Goal: Information Seeking & Learning: Check status

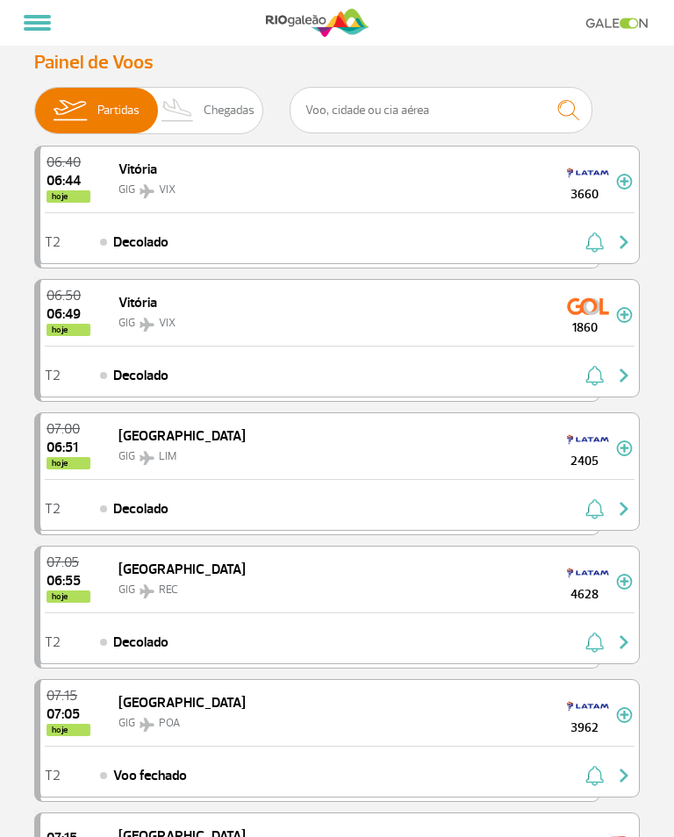
scroll to position [42, 0]
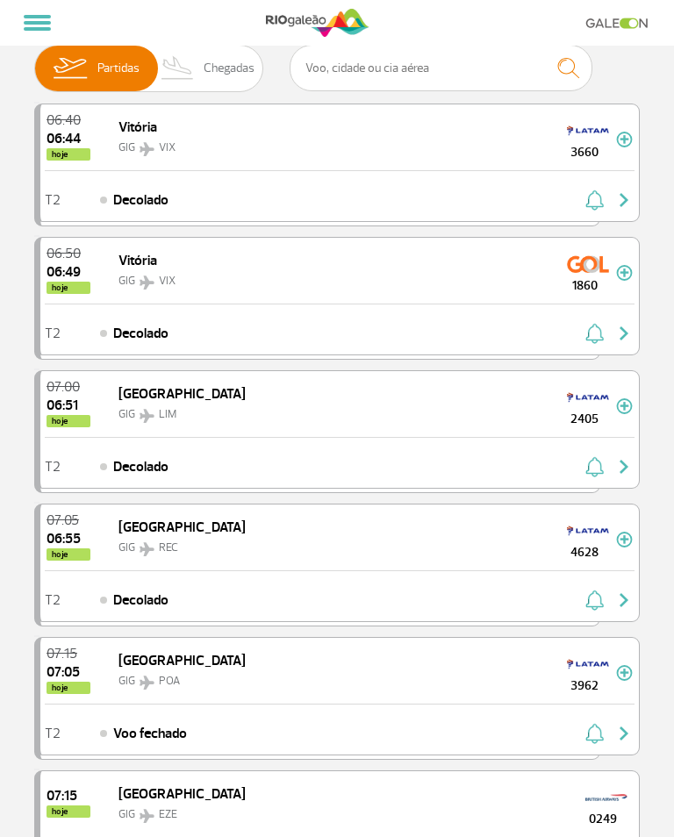
click at [204, 71] on span "Chegadas" at bounding box center [229, 69] width 51 height 46
click at [34, 60] on input "Partidas Chegadas" at bounding box center [34, 60] width 0 height 0
checkbox input "true"
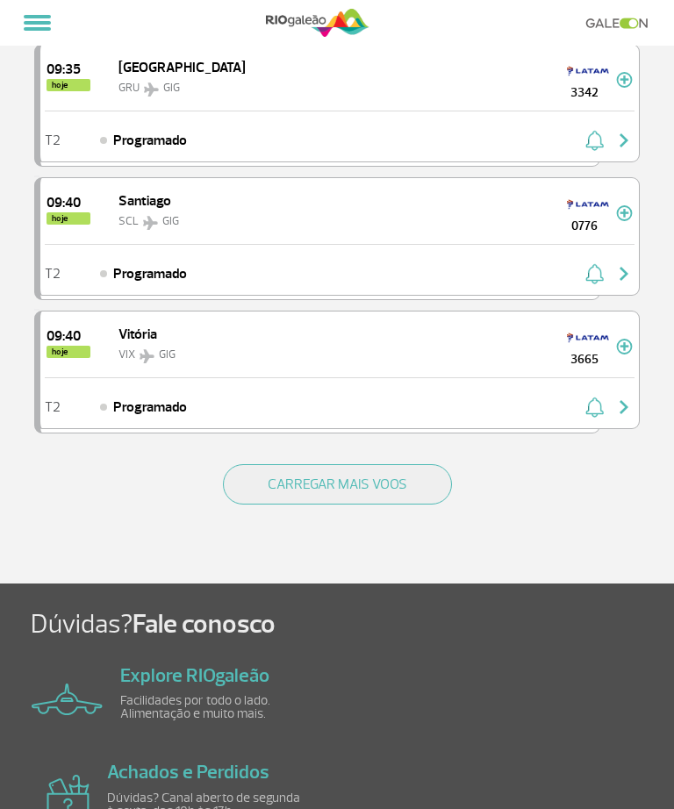
scroll to position [2339, 0]
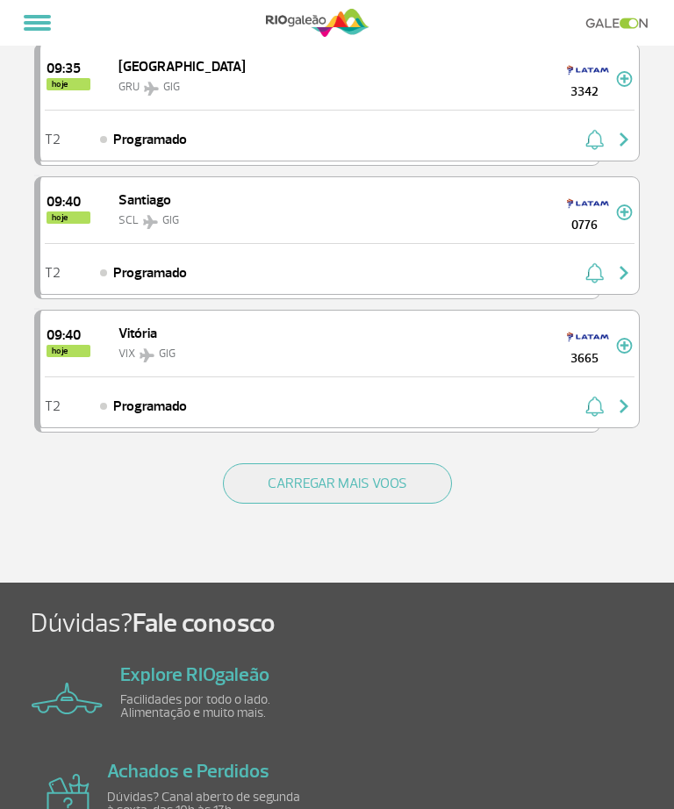
click at [393, 484] on button "CARREGAR MAIS VOOS" at bounding box center [337, 483] width 229 height 40
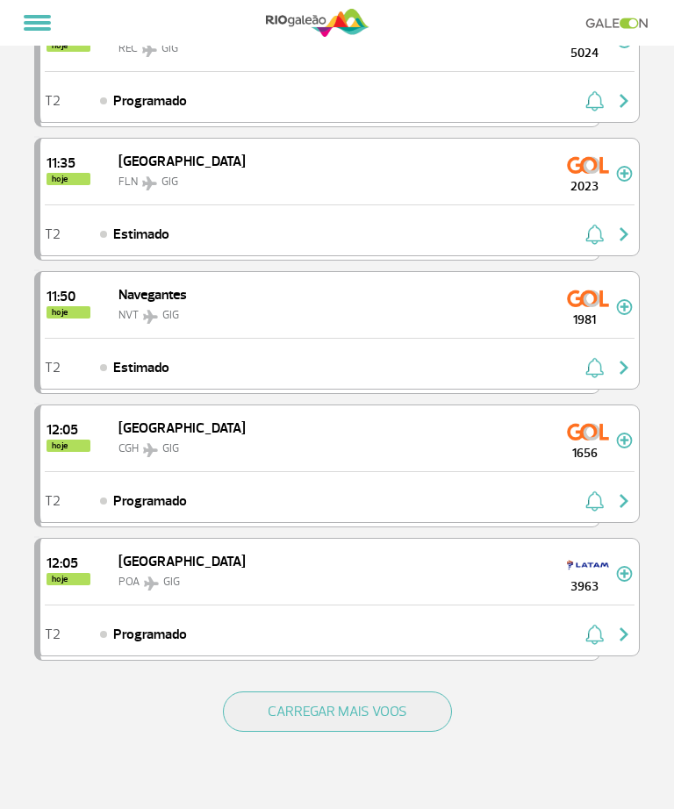
scroll to position [4770, 0]
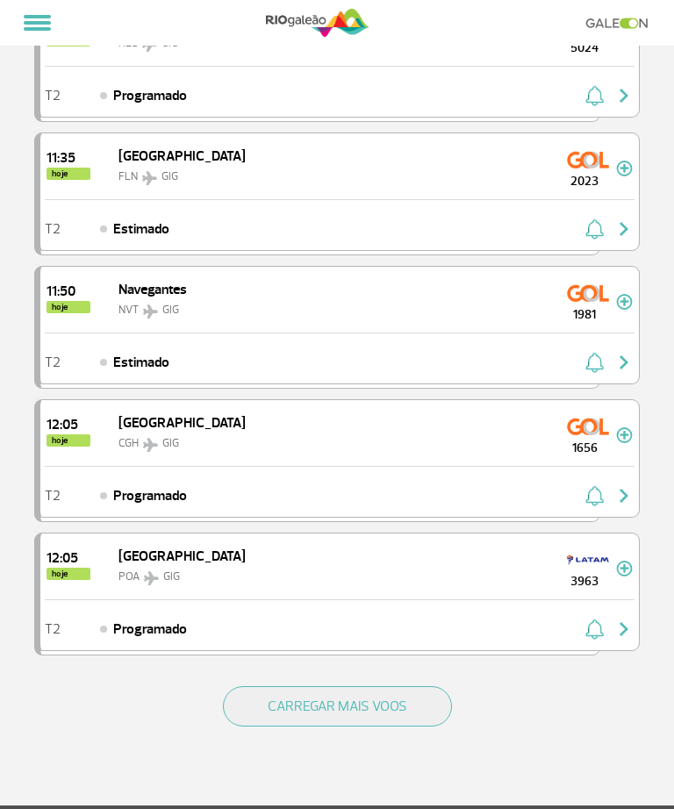
click at [416, 726] on button "CARREGAR MAIS VOOS" at bounding box center [337, 706] width 229 height 40
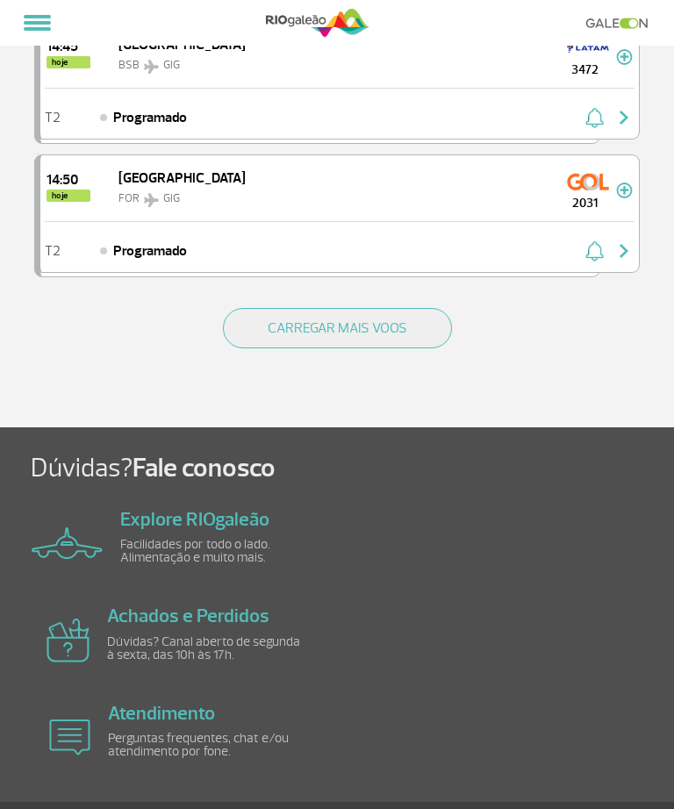
scroll to position [7825, 0]
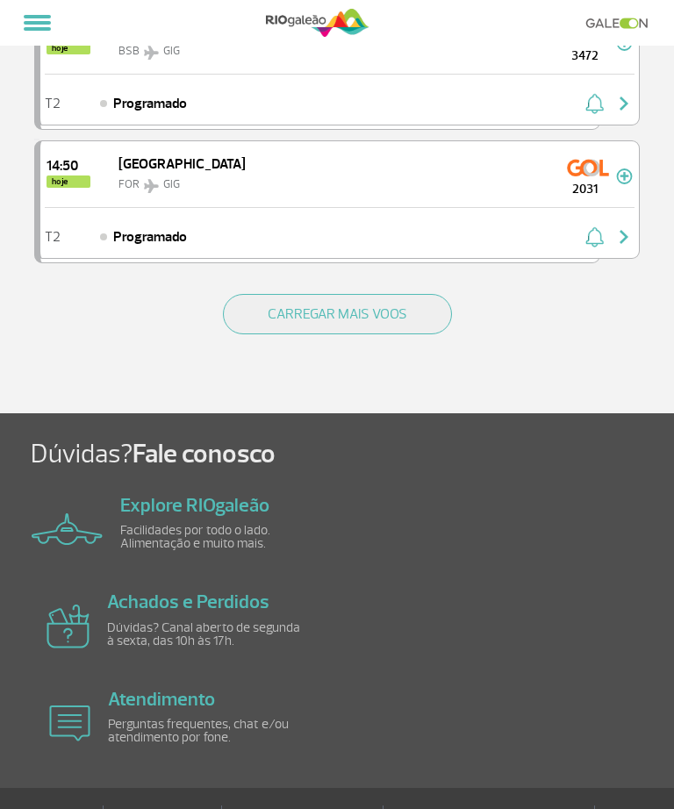
click at [385, 313] on button "CARREGAR MAIS VOOS" at bounding box center [337, 314] width 229 height 40
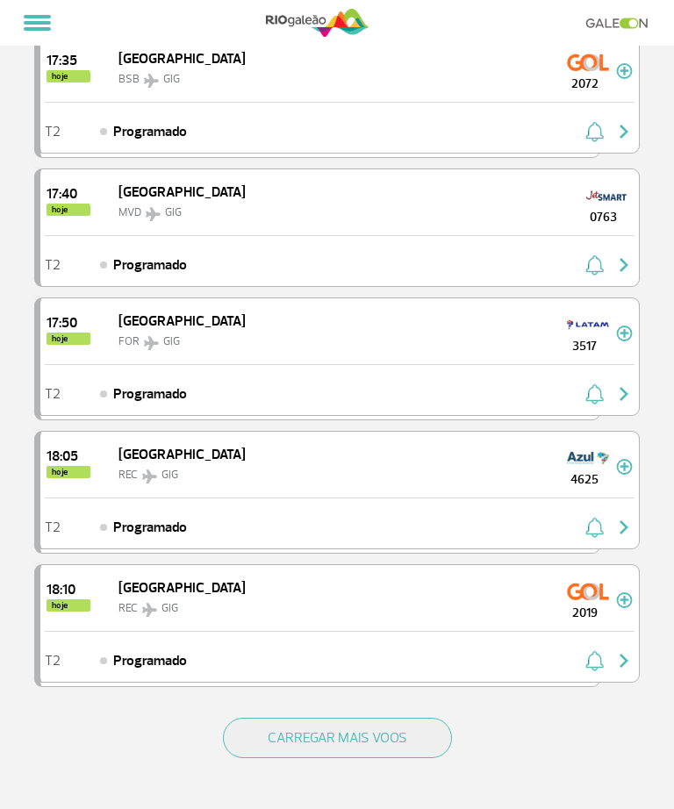
scroll to position [10068, 0]
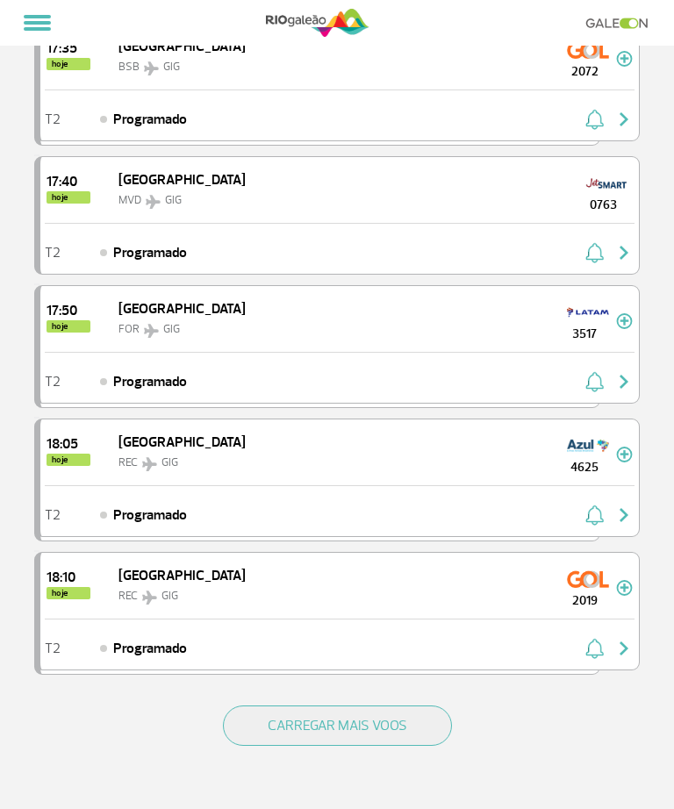
click at [398, 720] on button "CARREGAR MAIS VOOS" at bounding box center [337, 725] width 229 height 40
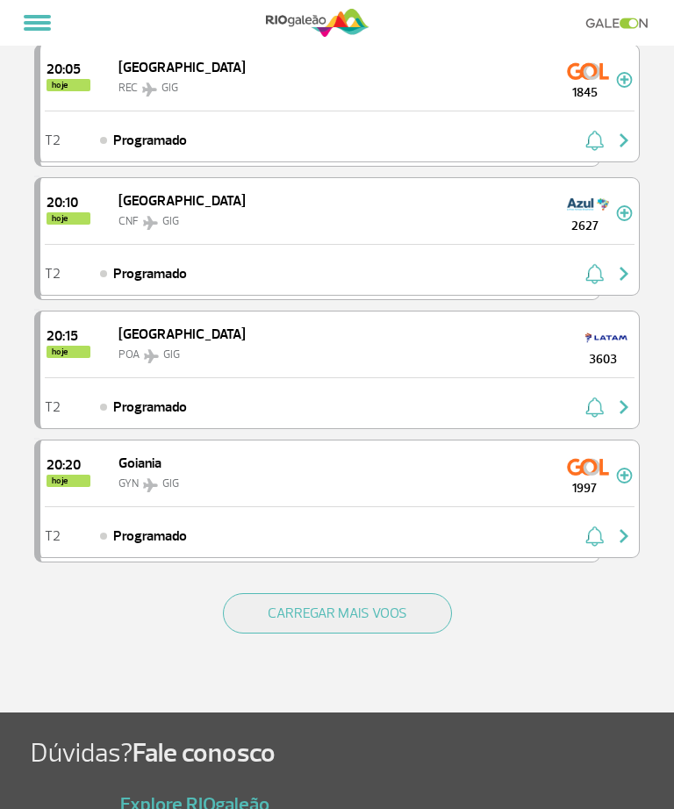
scroll to position [13165, 0]
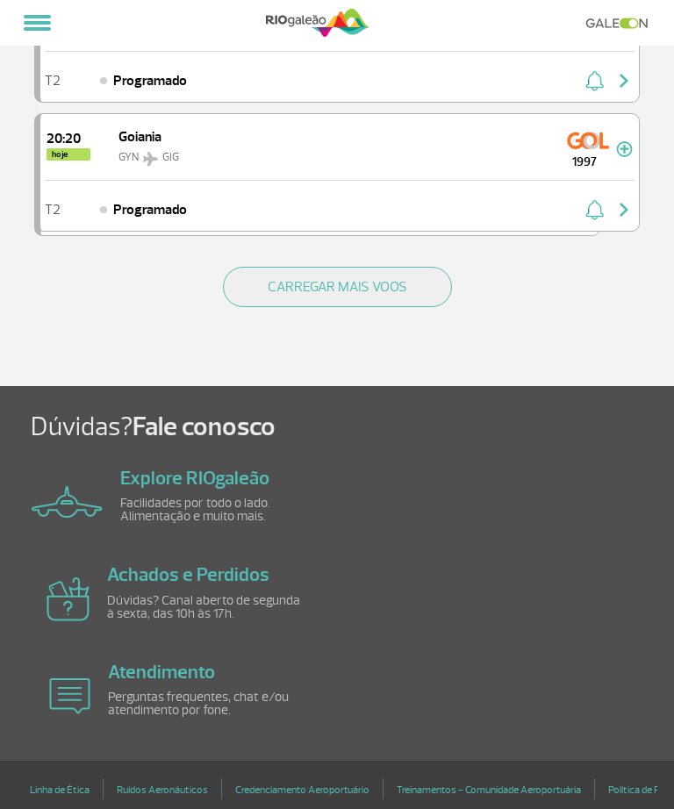
click at [404, 285] on button "CARREGAR MAIS VOOS" at bounding box center [337, 287] width 229 height 40
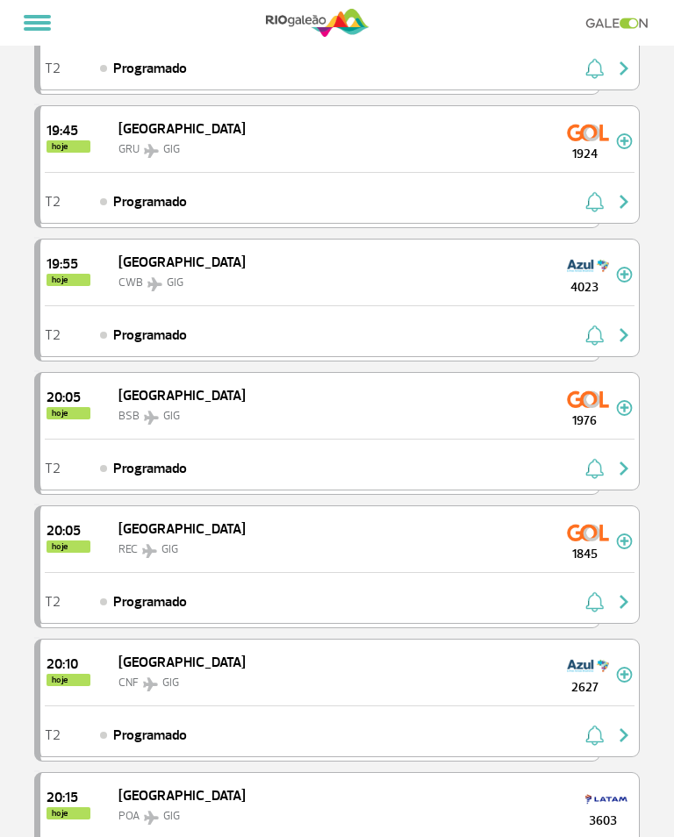
scroll to position [0, 0]
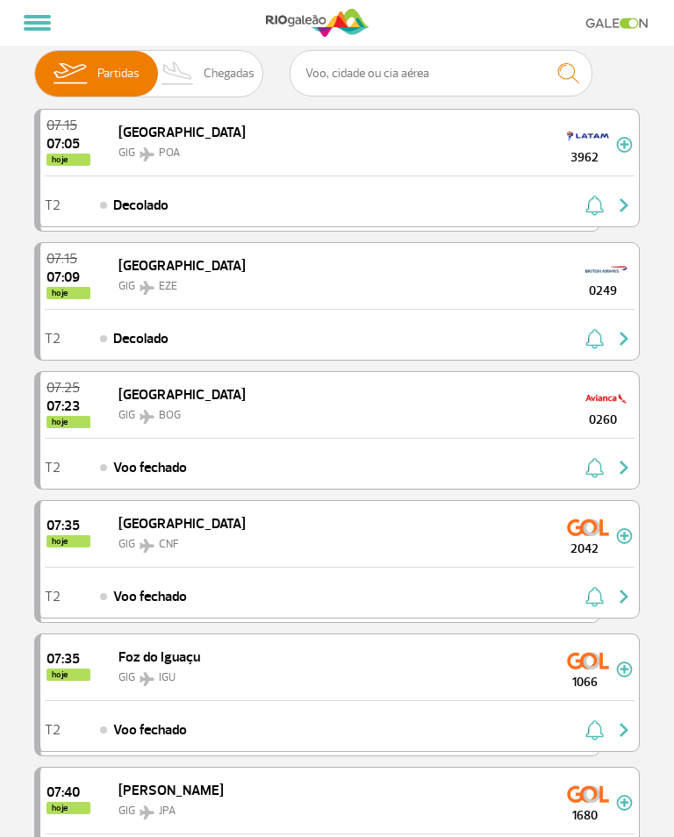
scroll to position [42, 0]
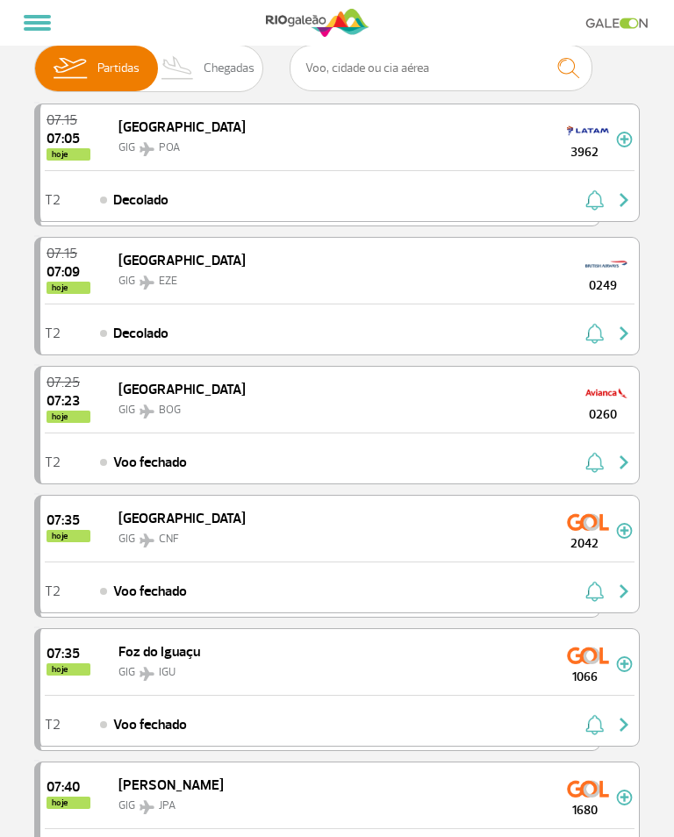
click at [208, 80] on span "Chegadas" at bounding box center [229, 69] width 51 height 46
click at [34, 60] on input "Partidas Chegadas" at bounding box center [34, 60] width 0 height 0
checkbox input "true"
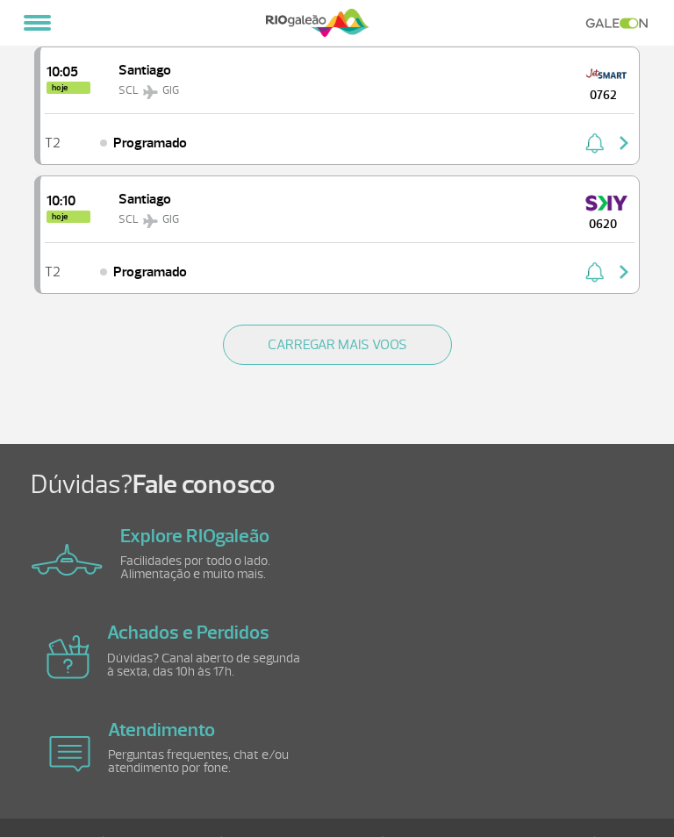
scroll to position [2477, 0]
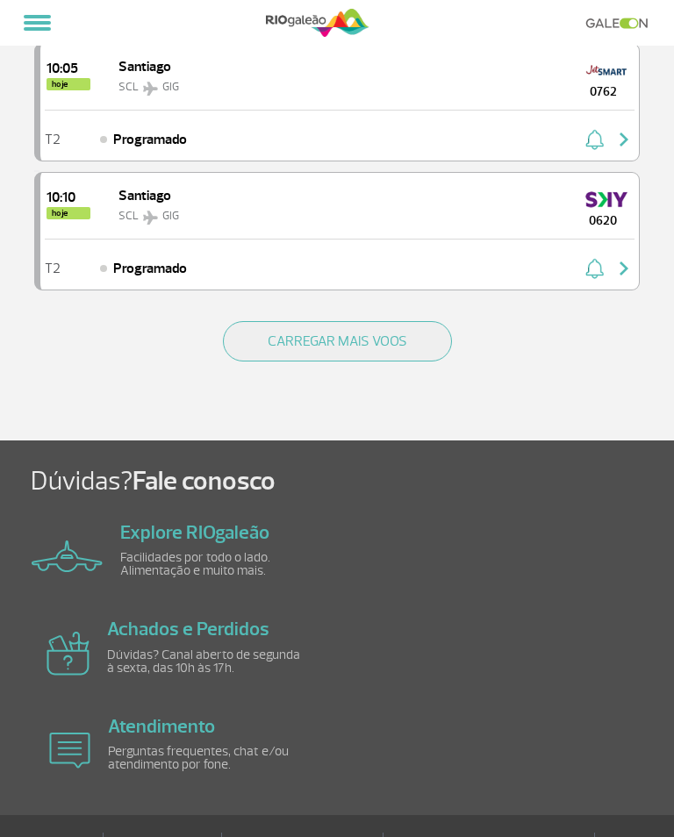
click at [377, 340] on button "CARREGAR MAIS VOOS" at bounding box center [337, 341] width 229 height 40
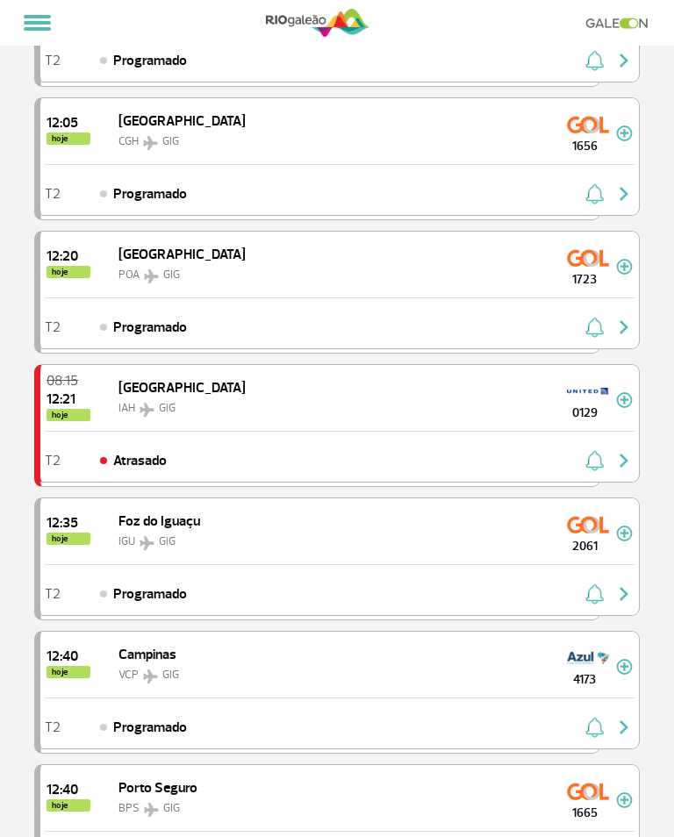
scroll to position [4546, 0]
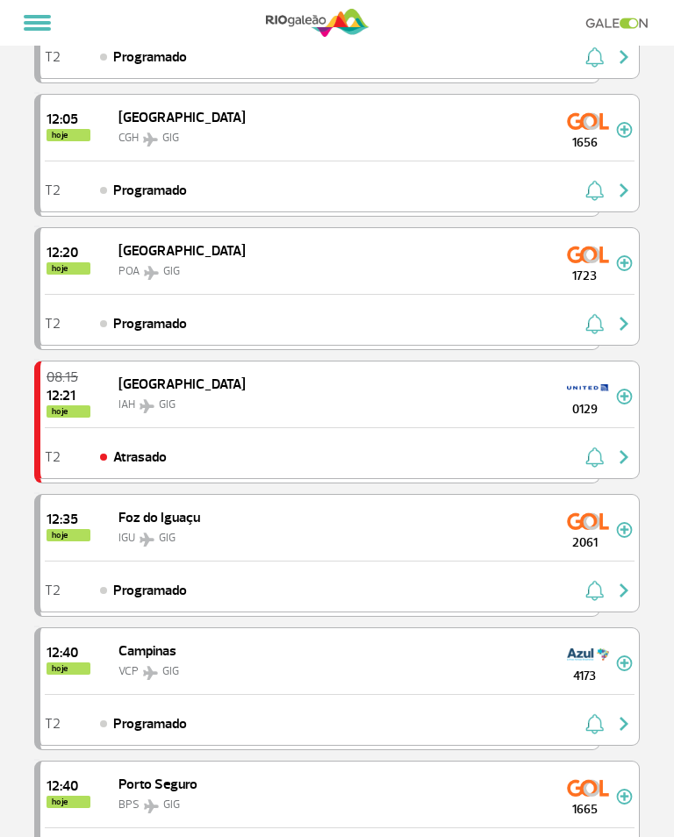
click at [631, 453] on img "button" at bounding box center [623, 457] width 21 height 21
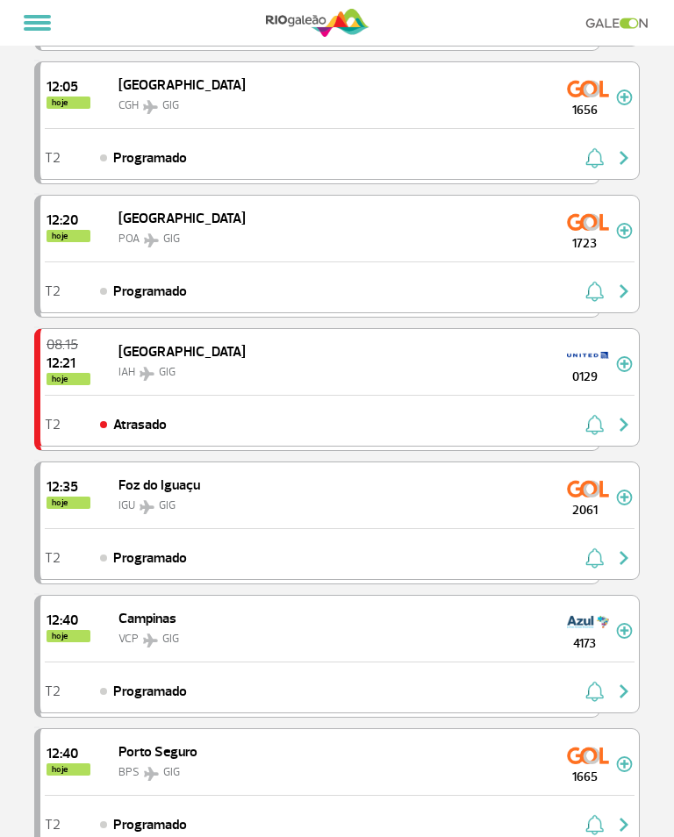
click at [626, 430] on img "button" at bounding box center [623, 424] width 21 height 21
click at [631, 427] on img "button" at bounding box center [623, 424] width 21 height 21
click at [615, 426] on img "button" at bounding box center [623, 424] width 21 height 21
click at [613, 414] on img "button" at bounding box center [623, 424] width 21 height 21
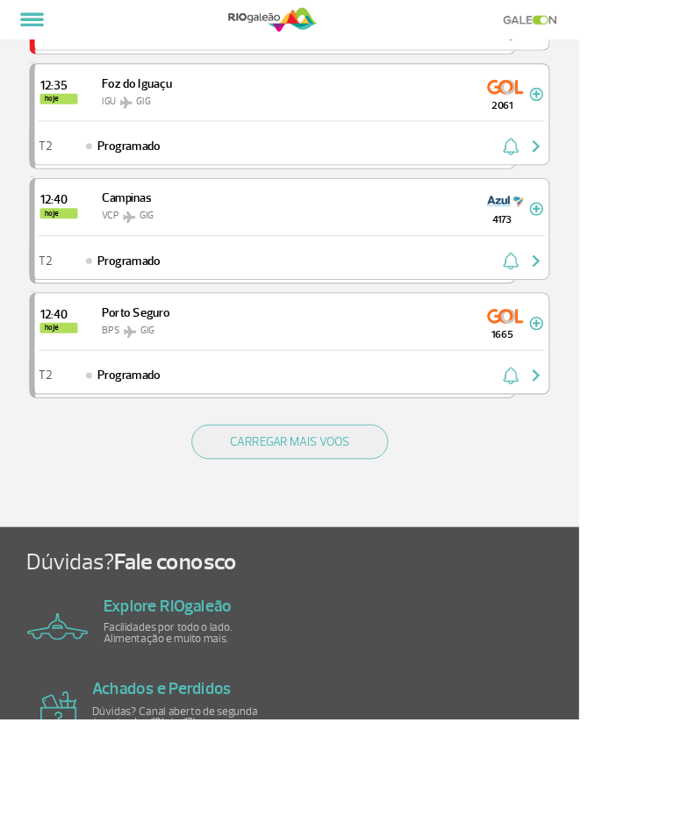
scroll to position [5034, 0]
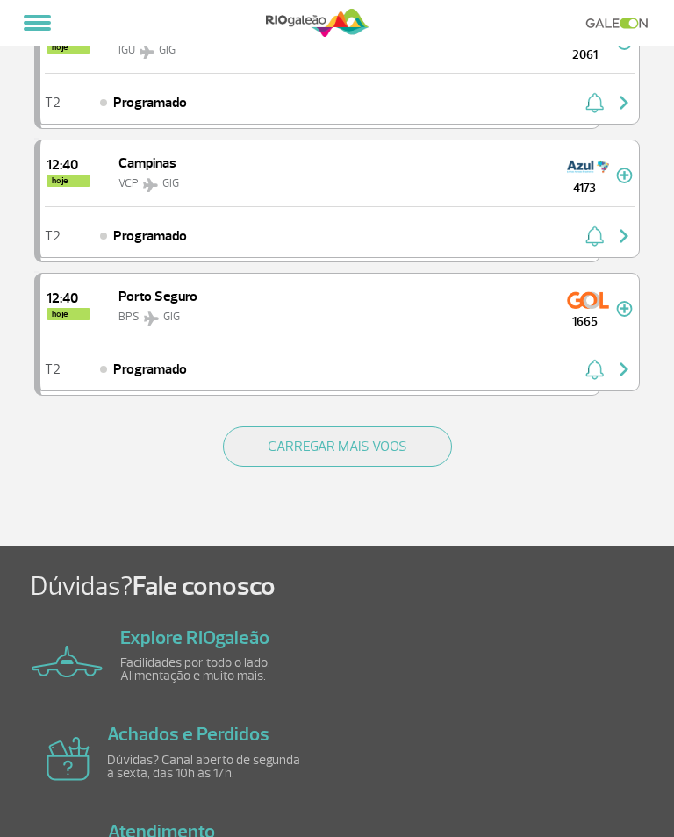
click at [395, 447] on button "CARREGAR MAIS VOOS" at bounding box center [337, 446] width 229 height 40
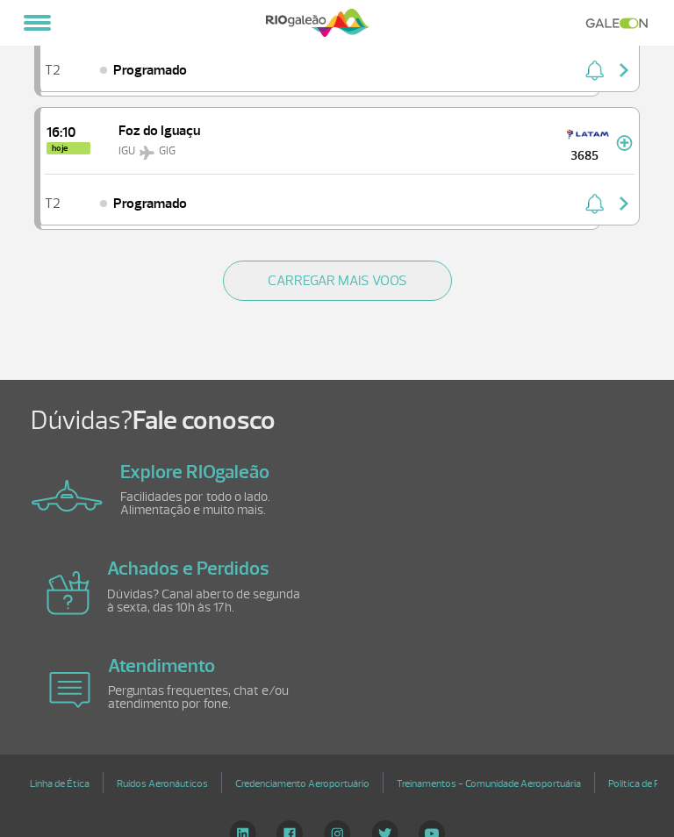
scroll to position [7852, 0]
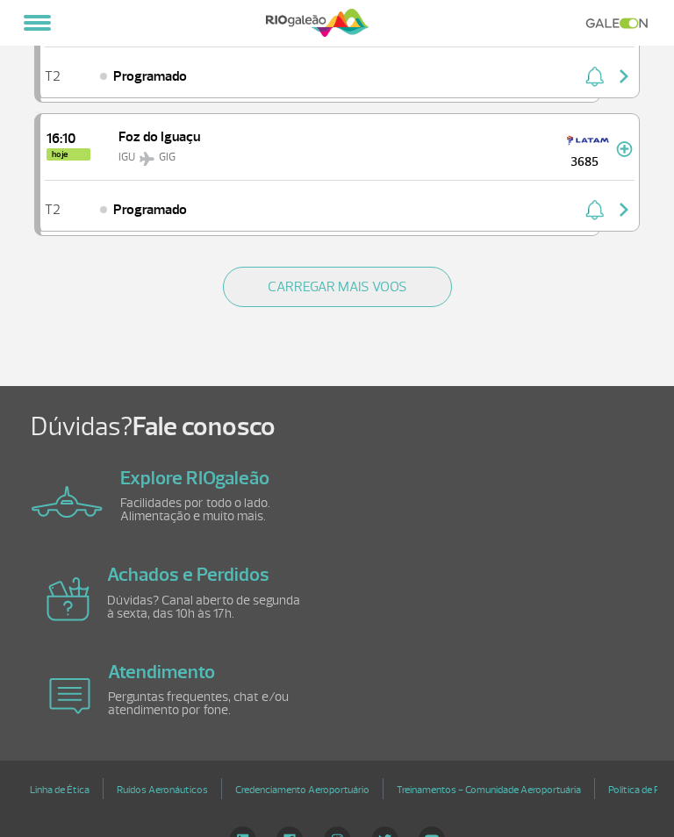
click at [409, 296] on button "CARREGAR MAIS VOOS" at bounding box center [337, 287] width 229 height 40
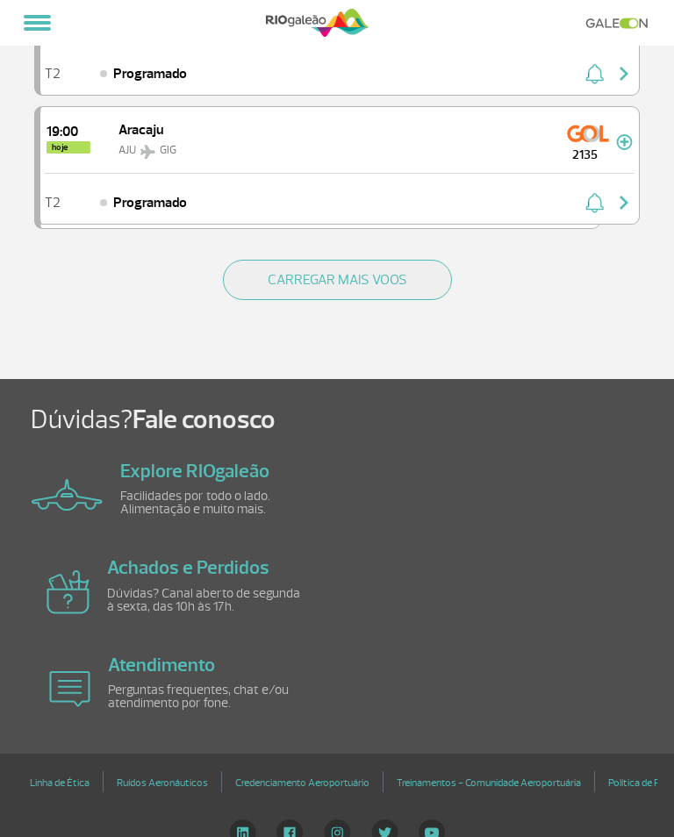
scroll to position [10506, 0]
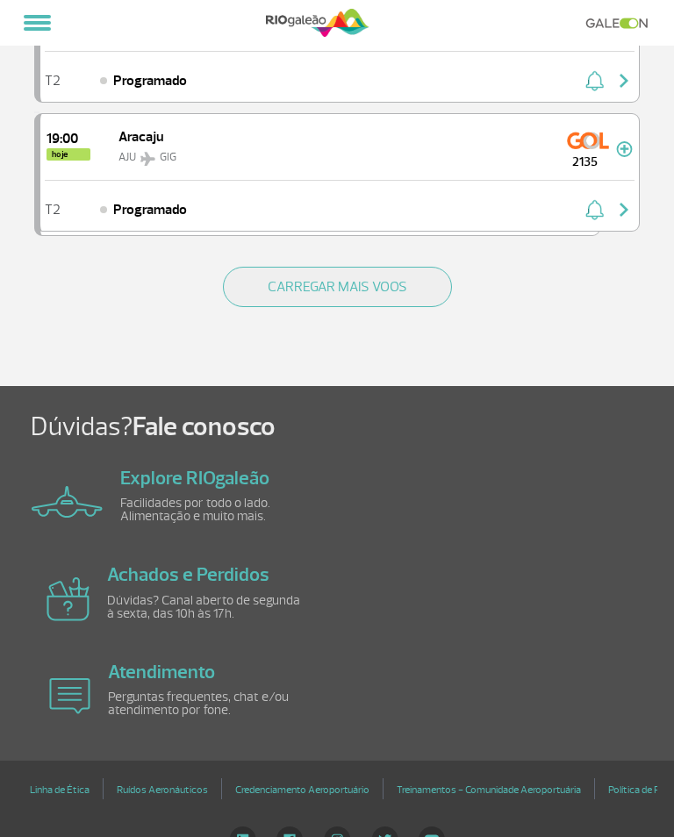
click at [405, 300] on button "CARREGAR MAIS VOOS" at bounding box center [337, 287] width 229 height 40
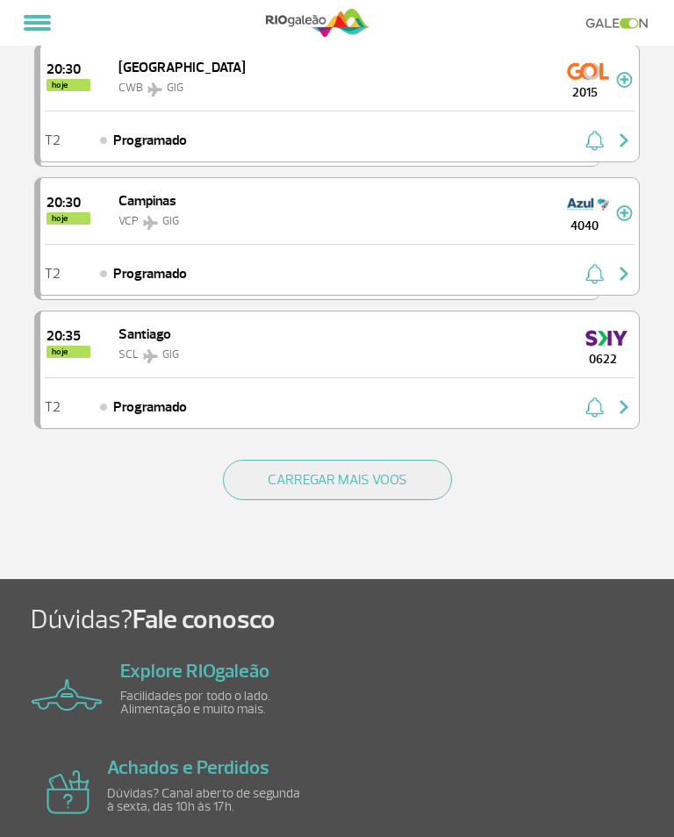
scroll to position [13007, 0]
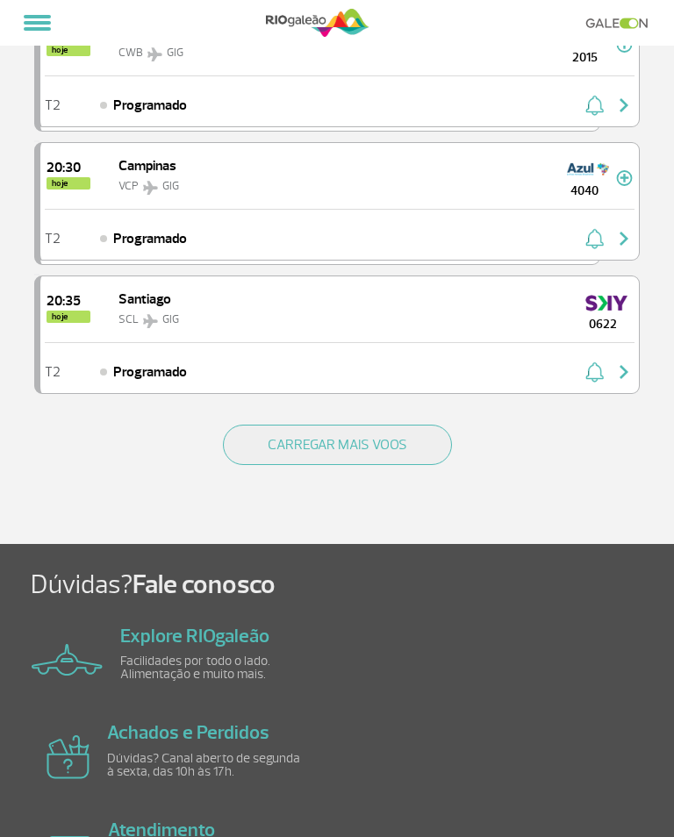
click at [430, 452] on button "CARREGAR MAIS VOOS" at bounding box center [337, 445] width 229 height 40
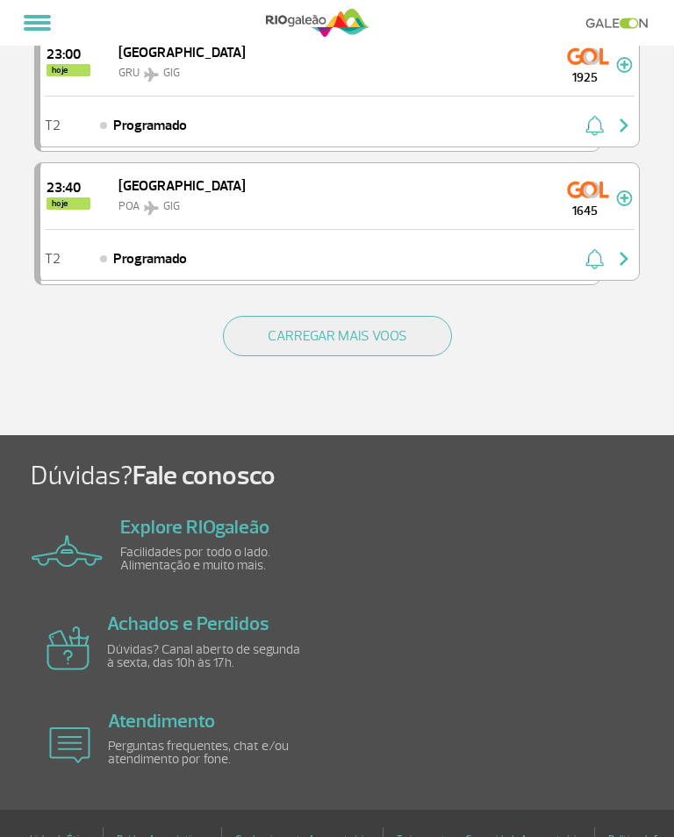
scroll to position [15787, 0]
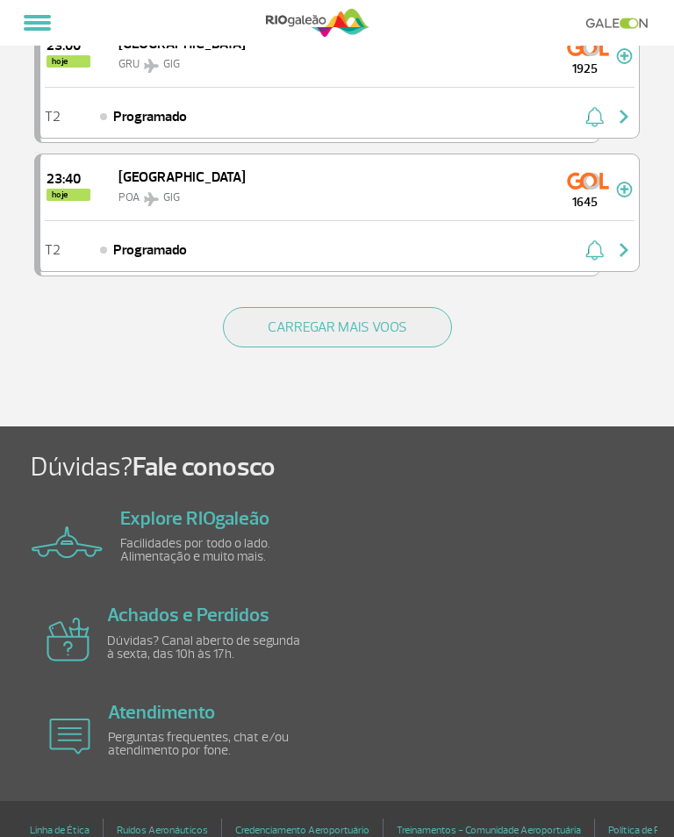
click at [404, 327] on button "CARREGAR MAIS VOOS" at bounding box center [337, 327] width 229 height 40
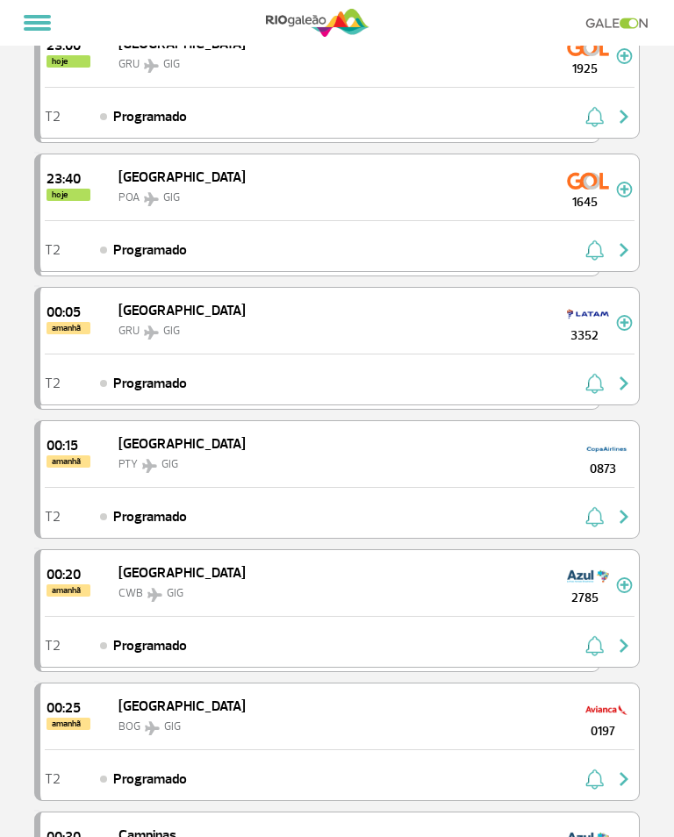
scroll to position [14235, 0]
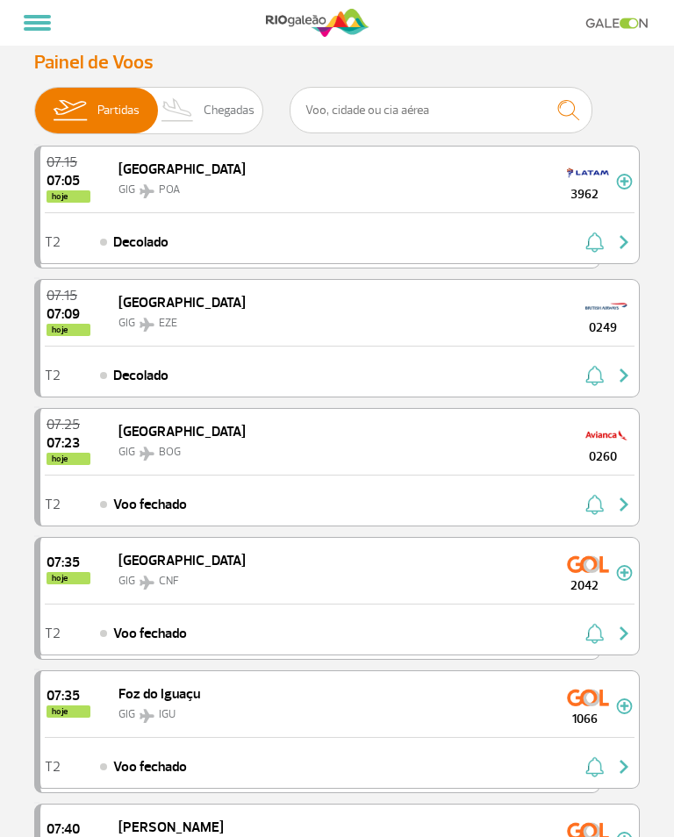
click at [221, 104] on span "Chegadas" at bounding box center [229, 111] width 51 height 46
click at [34, 102] on input "Partidas Chegadas" at bounding box center [34, 102] width 0 height 0
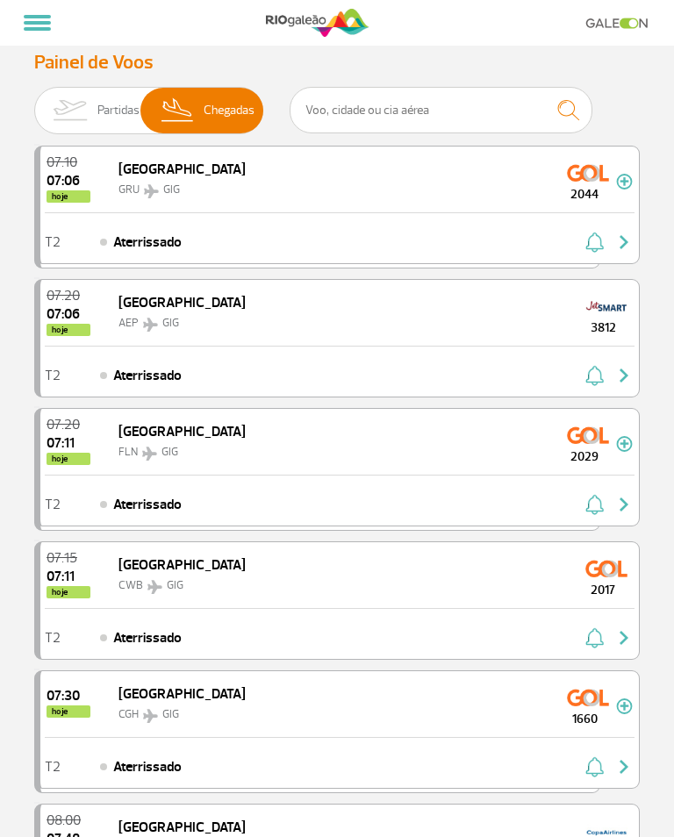
click at [207, 88] on span "Chegadas" at bounding box center [229, 111] width 51 height 46
click at [34, 102] on input "Partidas Chegadas" at bounding box center [34, 102] width 0 height 0
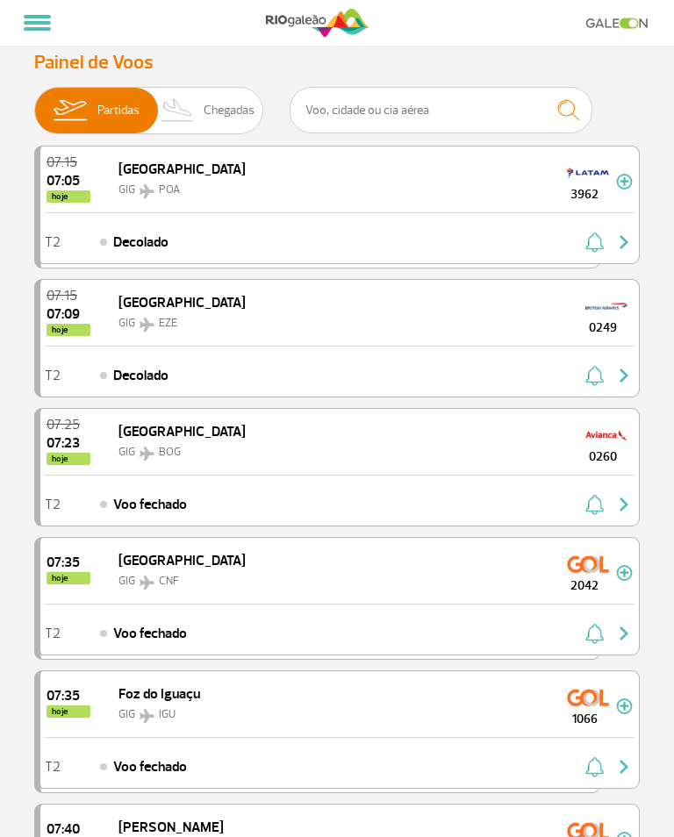
click at [212, 107] on span "Chegadas" at bounding box center [229, 111] width 51 height 46
click at [34, 102] on input "Partidas Chegadas" at bounding box center [34, 102] width 0 height 0
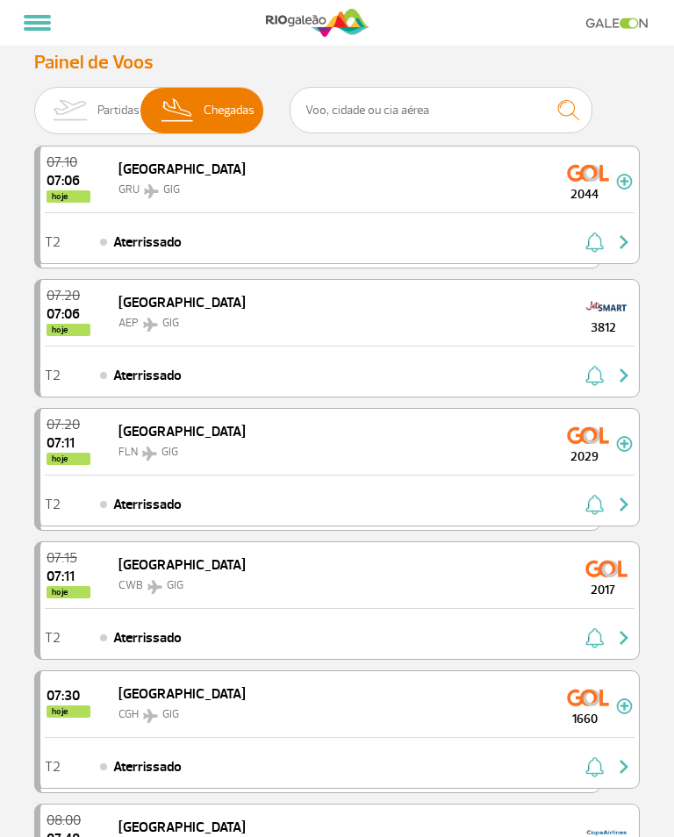
click at [211, 89] on span "Chegadas" at bounding box center [229, 111] width 51 height 46
click at [34, 102] on input "Partidas Chegadas" at bounding box center [34, 102] width 0 height 0
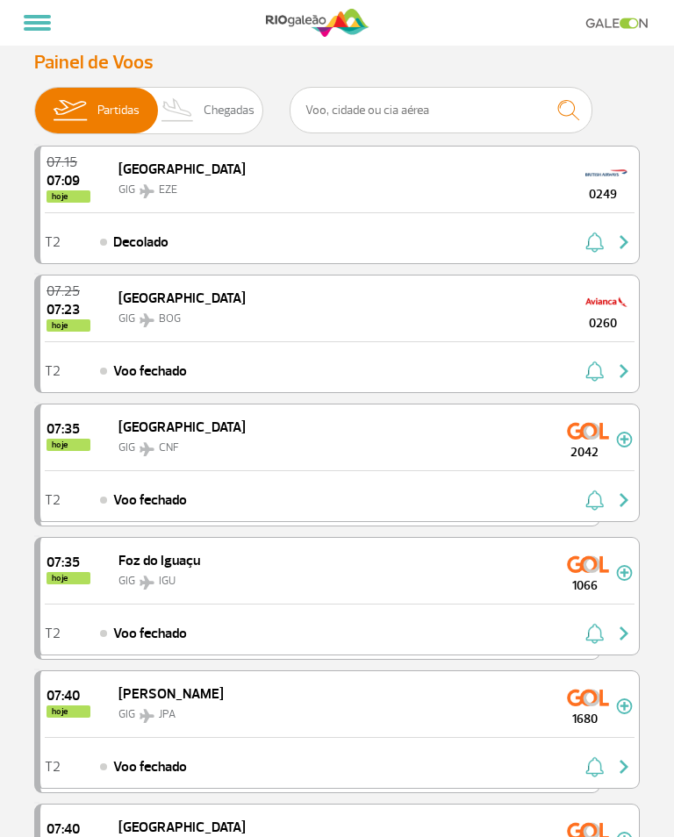
click at [224, 111] on span "Chegadas" at bounding box center [229, 111] width 51 height 46
click at [34, 102] on input "Partidas Chegadas" at bounding box center [34, 102] width 0 height 0
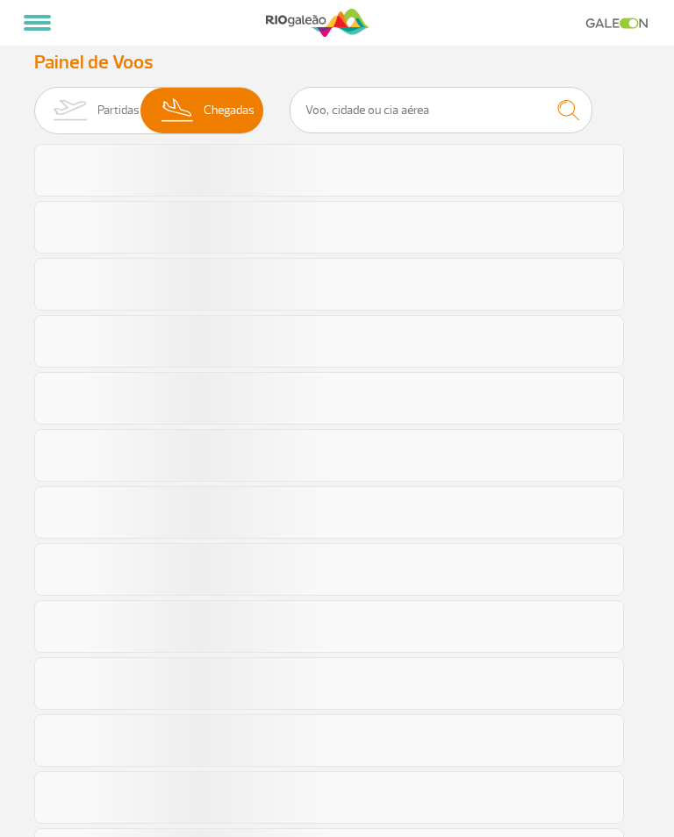
click at [204, 109] on span "Chegadas" at bounding box center [229, 111] width 51 height 46
click at [34, 102] on input "Partidas Chegadas" at bounding box center [34, 102] width 0 height 0
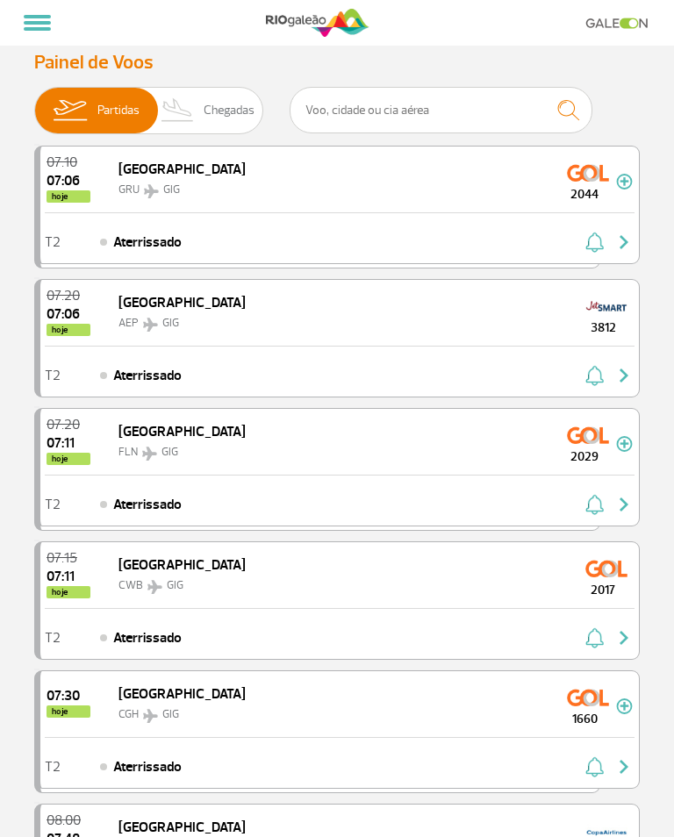
click at [208, 128] on span "Chegadas" at bounding box center [229, 111] width 51 height 46
click at [34, 102] on input "Partidas Chegadas" at bounding box center [34, 102] width 0 height 0
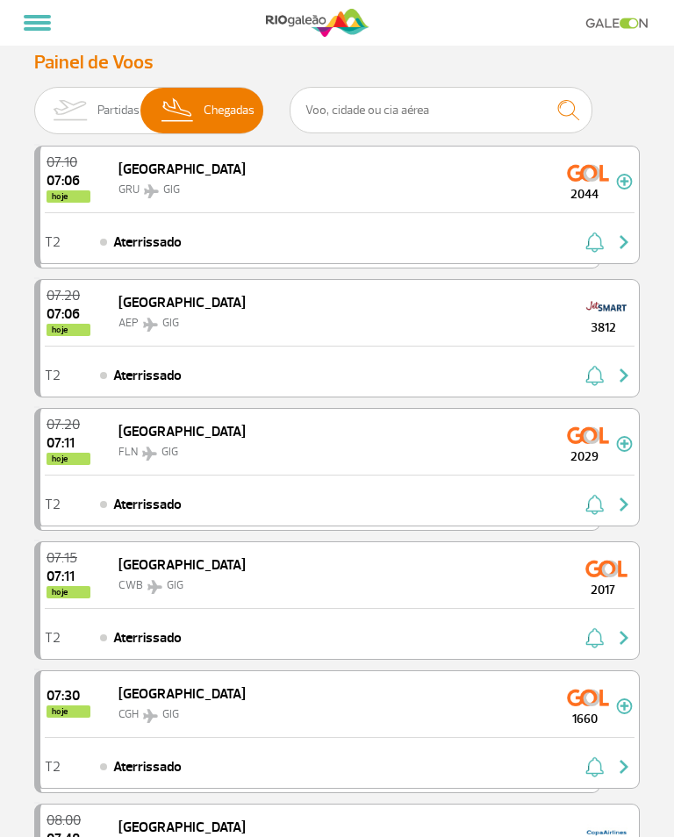
click at [204, 101] on span "Chegadas" at bounding box center [229, 111] width 51 height 46
click at [34, 102] on input "Partidas Chegadas" at bounding box center [34, 102] width 0 height 0
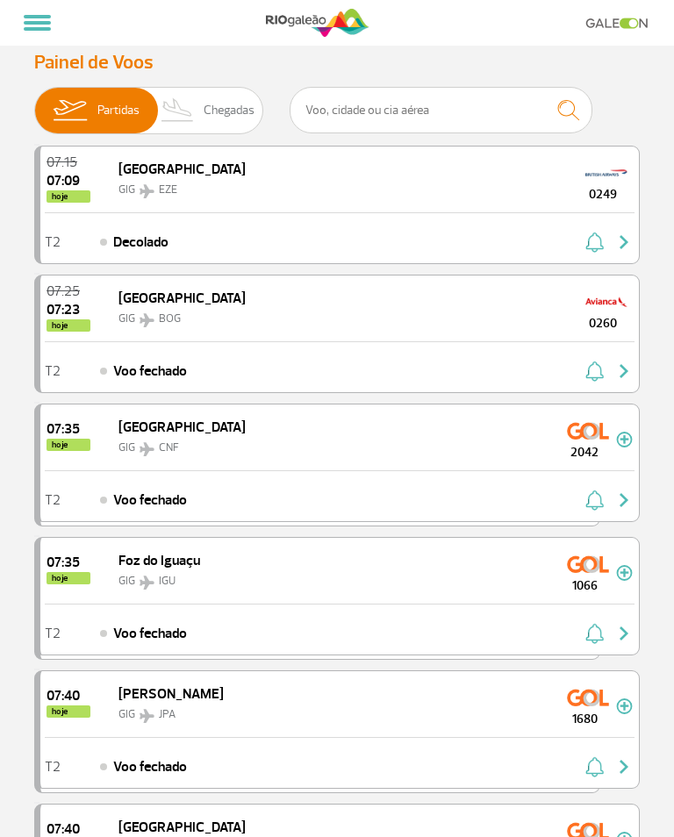
click at [211, 121] on span "Chegadas" at bounding box center [229, 111] width 51 height 46
click at [34, 102] on input "Partidas Chegadas" at bounding box center [34, 102] width 0 height 0
checkbox input "true"
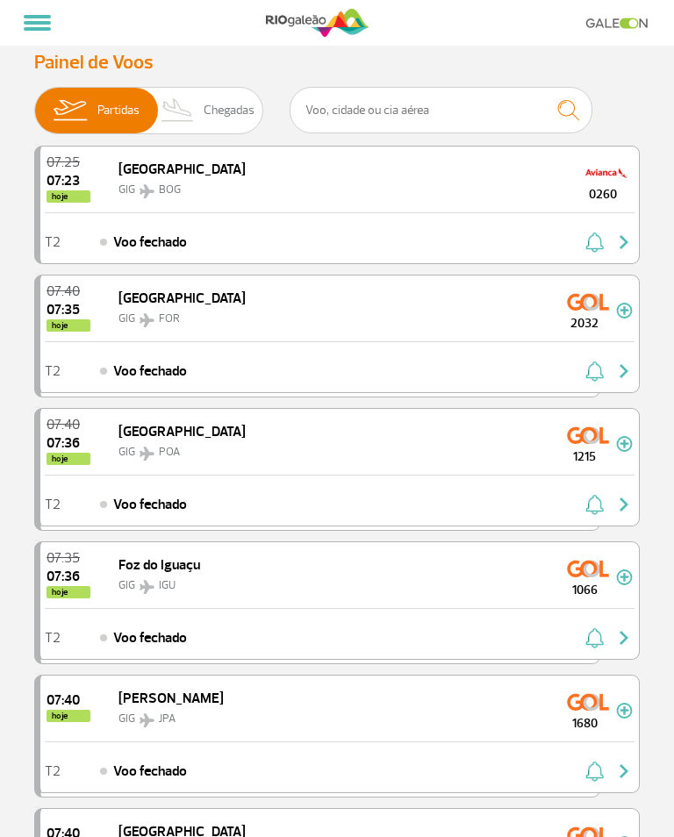
click at [204, 92] on span "Chegadas" at bounding box center [229, 111] width 51 height 46
click at [34, 102] on input "Partidas Chegadas" at bounding box center [34, 102] width 0 height 0
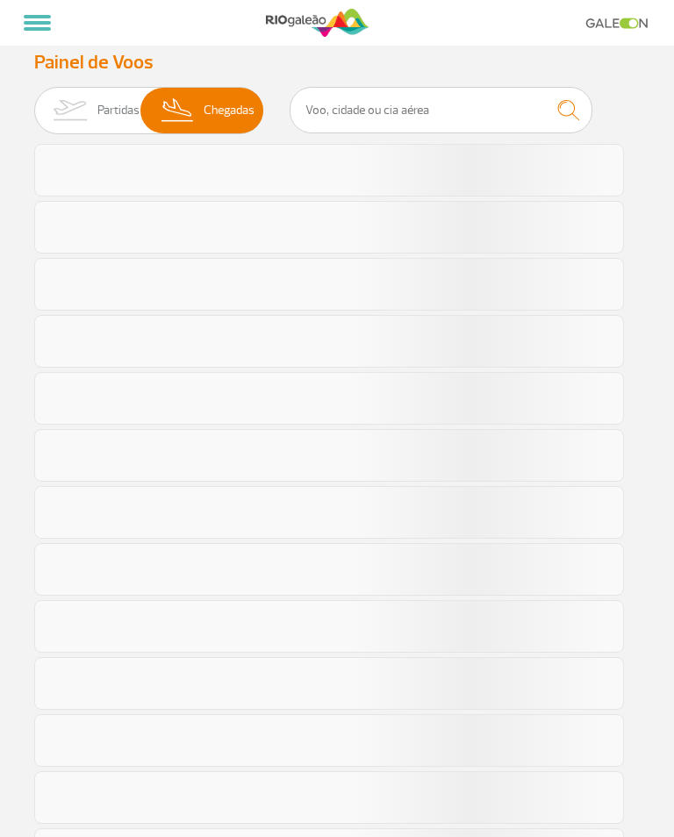
click at [172, 92] on img at bounding box center [178, 111] width 52 height 46
click at [34, 102] on input "Partidas Chegadas" at bounding box center [34, 102] width 0 height 0
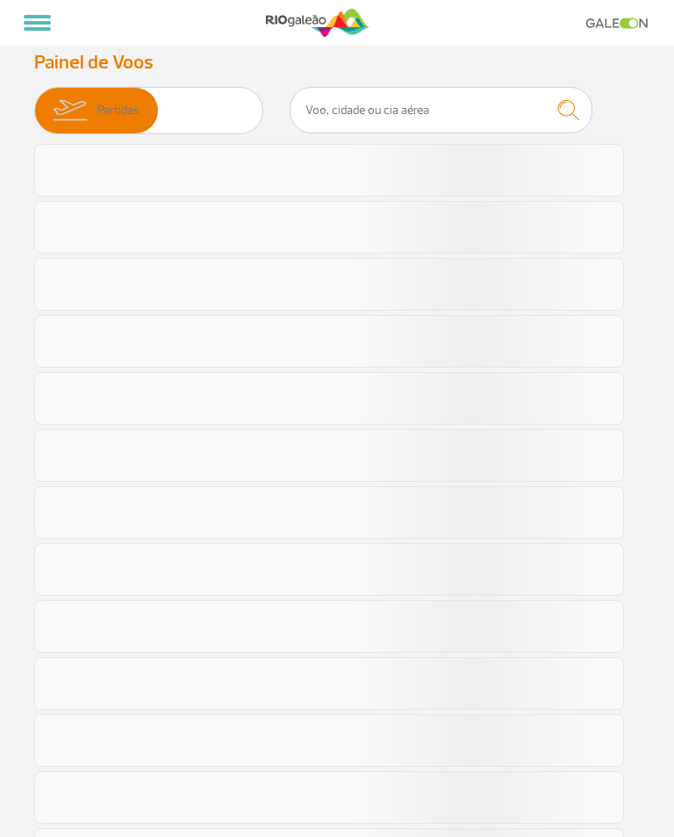
click at [215, 118] on span "Chegadas" at bounding box center [229, 111] width 51 height 46
click at [34, 102] on input "Partidas Chegadas" at bounding box center [34, 102] width 0 height 0
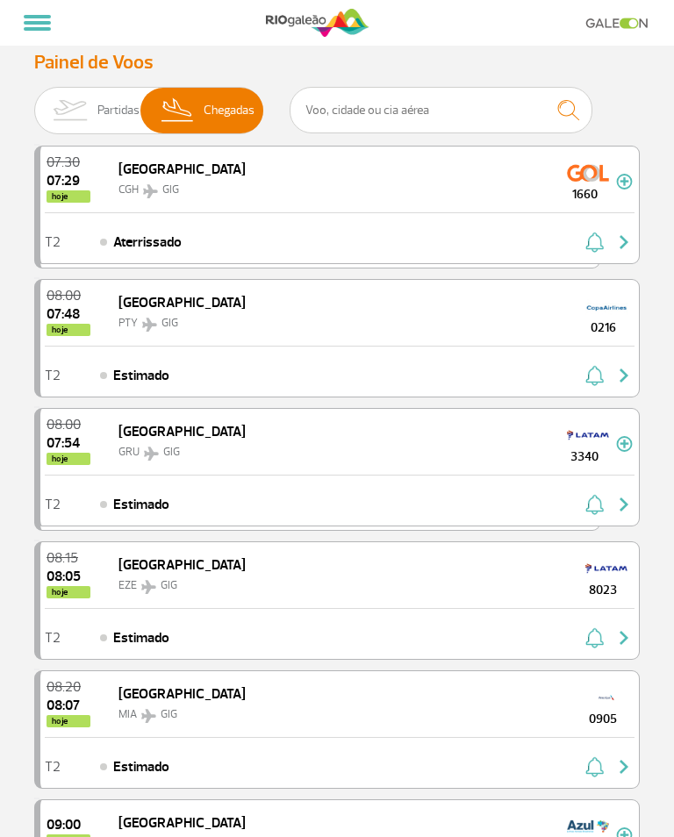
click at [212, 118] on span "Chegadas" at bounding box center [229, 111] width 51 height 46
click at [34, 102] on input "Partidas Chegadas" at bounding box center [34, 102] width 0 height 0
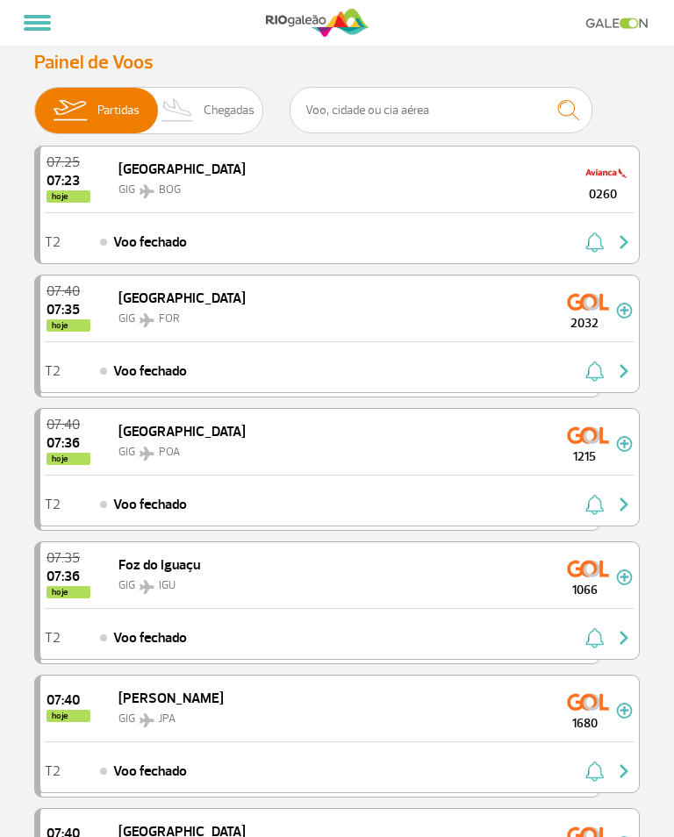
scroll to position [13, 0]
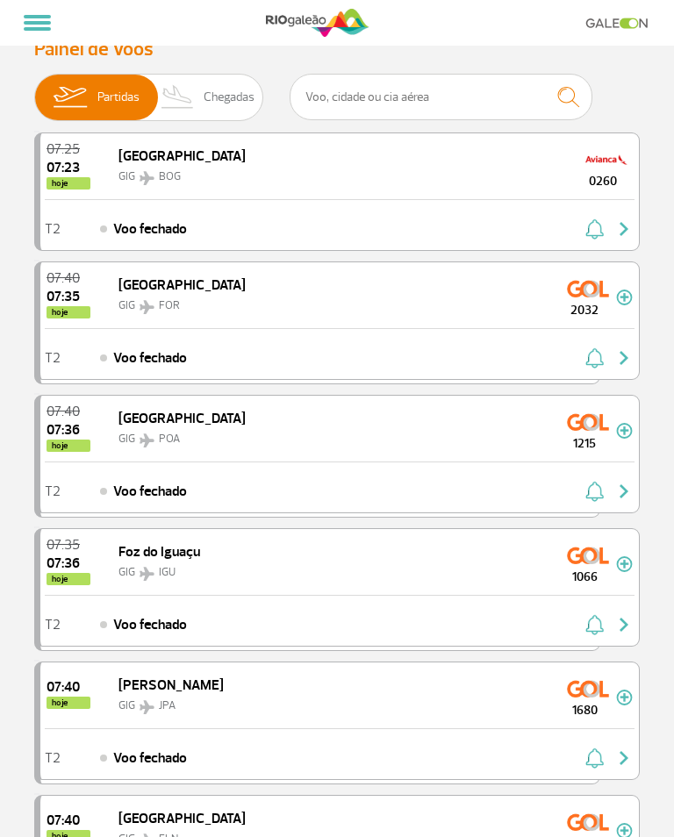
click at [204, 110] on span "Chegadas" at bounding box center [229, 98] width 51 height 46
click at [34, 89] on input "Partidas Chegadas" at bounding box center [34, 89] width 0 height 0
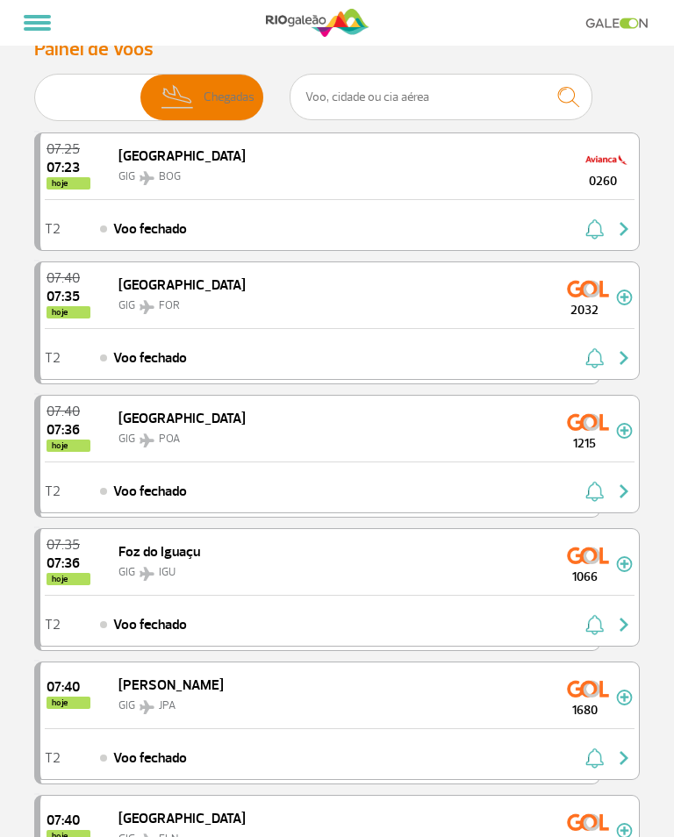
scroll to position [0, 0]
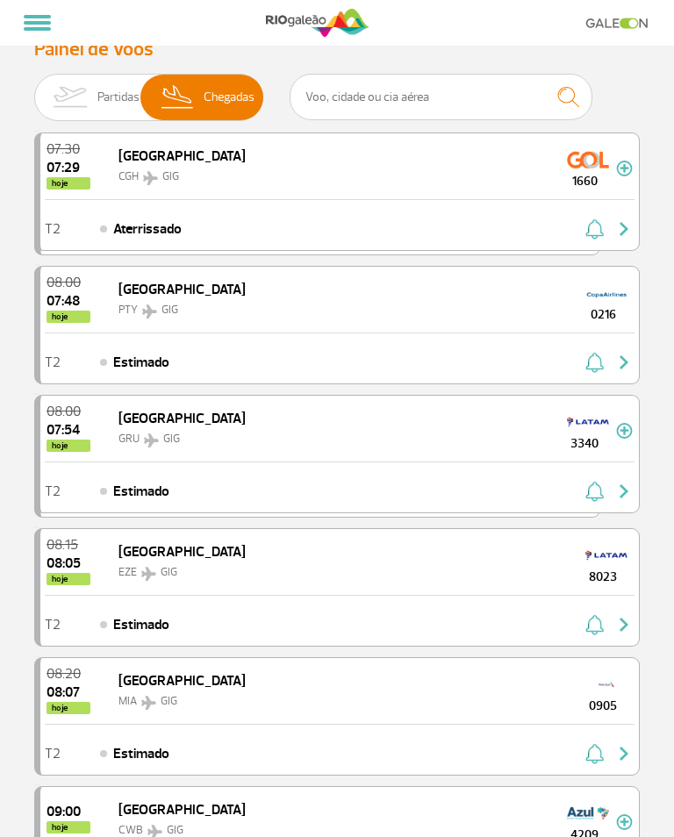
click at [216, 89] on span "Chegadas" at bounding box center [229, 98] width 51 height 46
click at [34, 89] on input "Partidas Chegadas" at bounding box center [34, 89] width 0 height 0
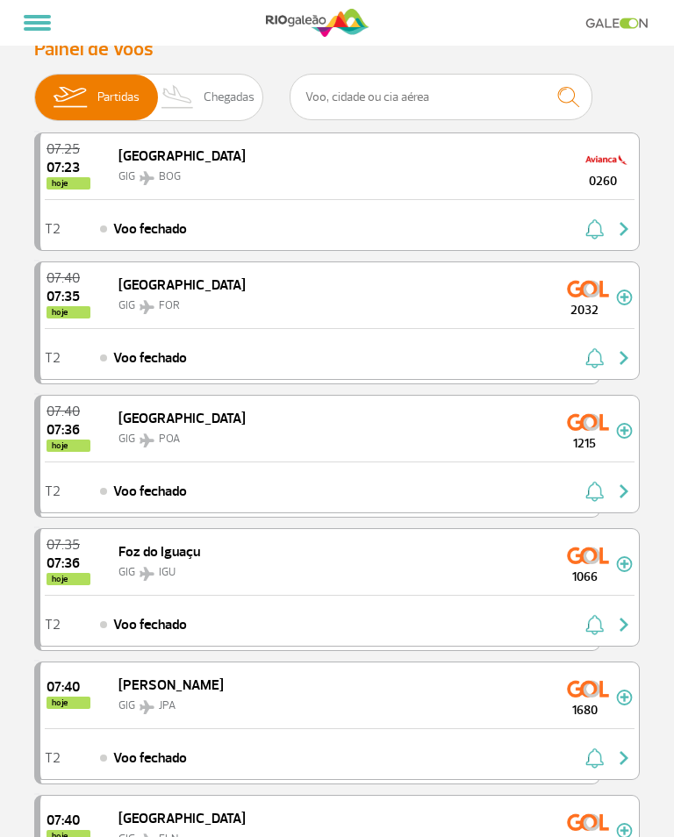
click at [206, 101] on span "Chegadas" at bounding box center [229, 98] width 51 height 46
click at [34, 89] on input "Partidas Chegadas" at bounding box center [34, 89] width 0 height 0
checkbox input "true"
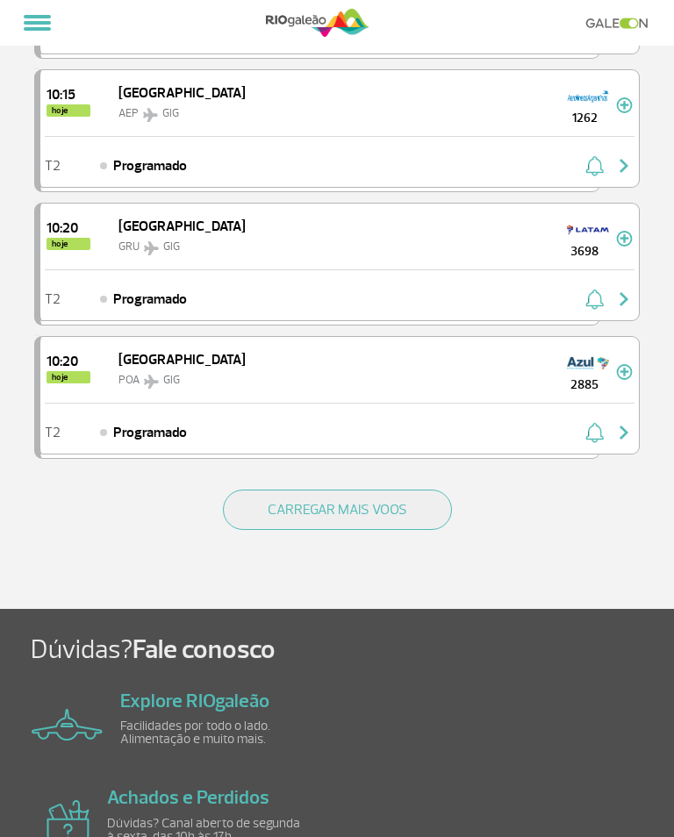
scroll to position [2318, 0]
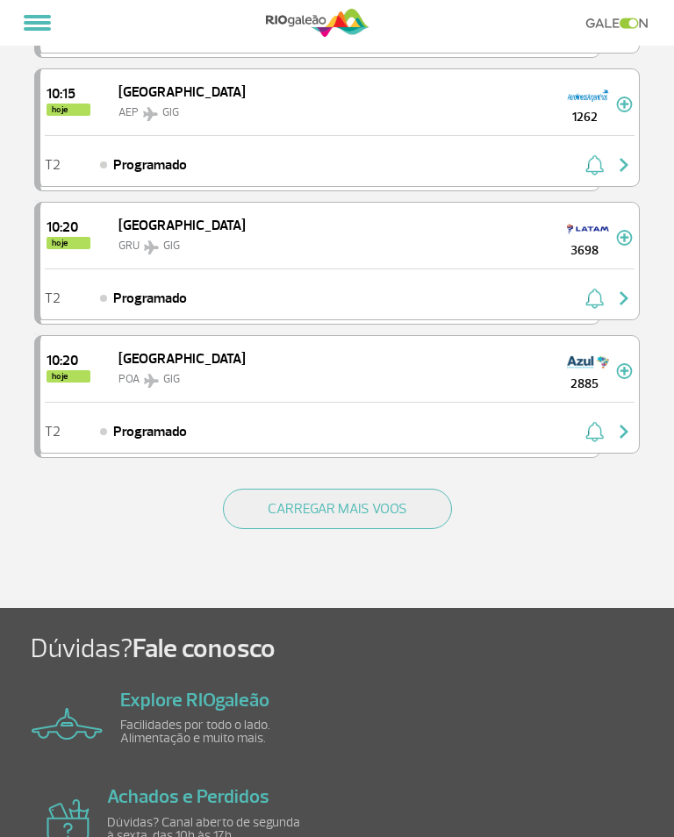
click at [416, 516] on button "CARREGAR MAIS VOOS" at bounding box center [337, 509] width 229 height 40
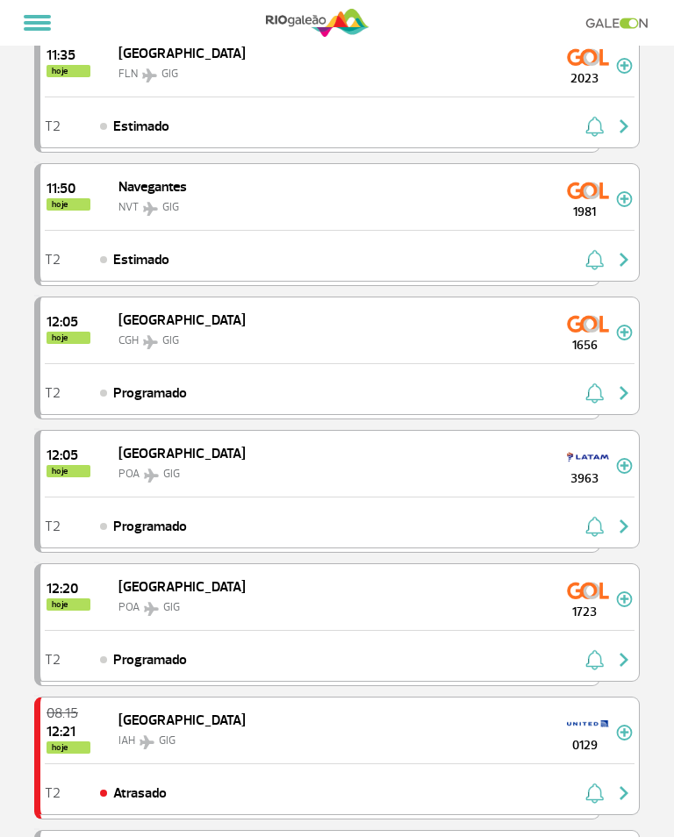
scroll to position [3688, 0]
